Goal: Information Seeking & Learning: Learn about a topic

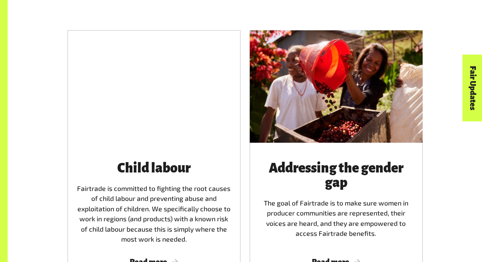
scroll to position [965, 0]
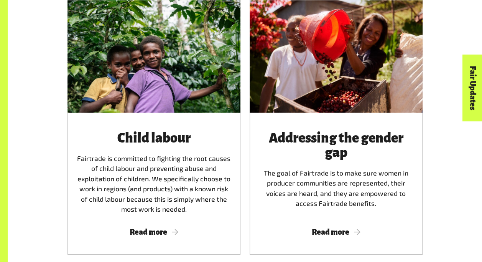
click at [216, 156] on div "Child labour Fairtrade is committed to fighting the root causes of child labour…" at bounding box center [154, 172] width 155 height 82
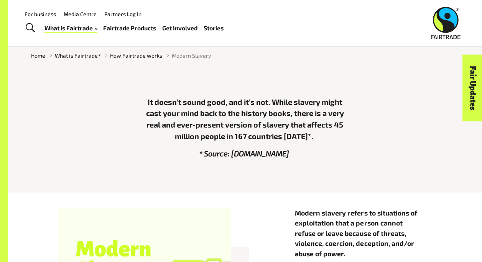
scroll to position [0, 0]
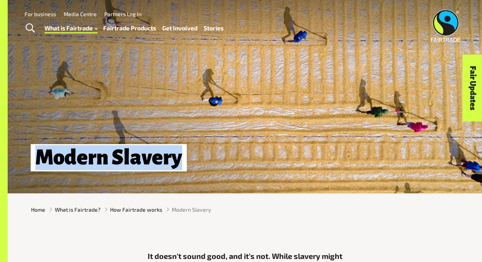
drag, startPoint x: 38, startPoint y: 156, endPoint x: 181, endPoint y: 166, distance: 142.6
click at [181, 166] on h1 "Modern Slavery" at bounding box center [109, 157] width 156 height 27
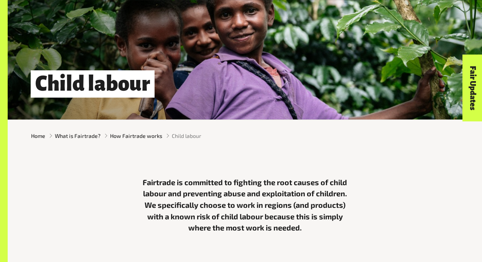
scroll to position [82, 0]
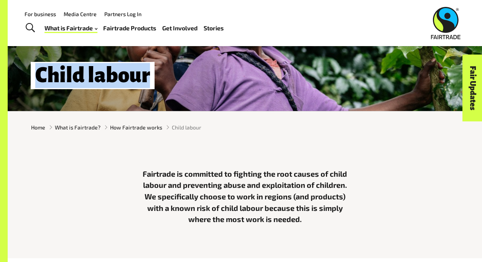
drag, startPoint x: 38, startPoint y: 76, endPoint x: 148, endPoint y: 77, distance: 110.1
click at [148, 77] on h1 "Child labour" at bounding box center [93, 75] width 124 height 27
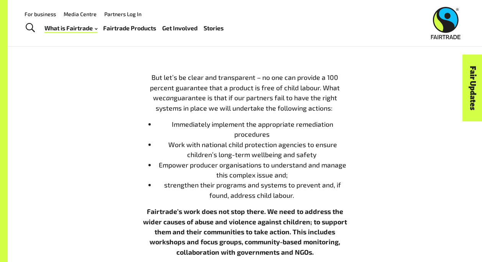
scroll to position [759, 0]
